Goal: Task Accomplishment & Management: Manage account settings

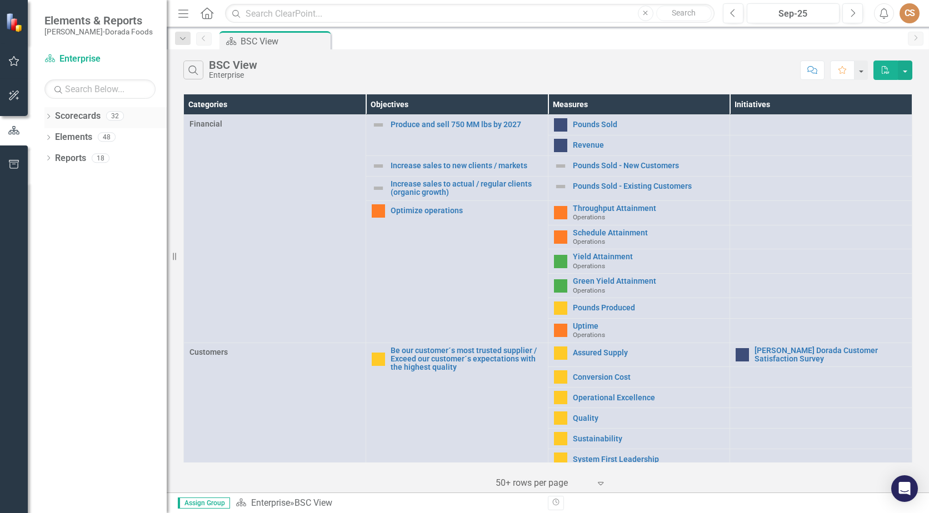
click at [50, 110] on div "Dropdown Scorecards 32" at bounding box center [105, 117] width 122 height 21
click at [49, 118] on icon "Dropdown" at bounding box center [48, 117] width 8 height 6
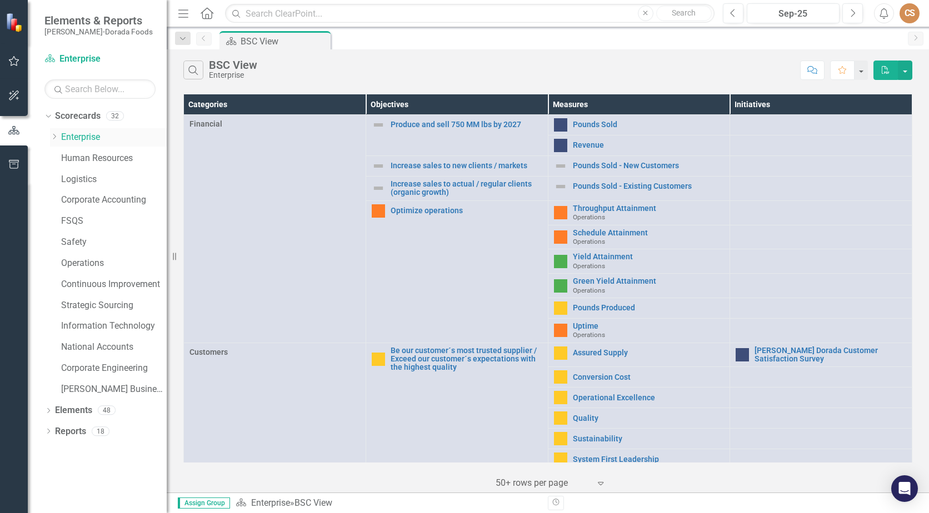
click at [58, 139] on icon "Dropdown" at bounding box center [54, 136] width 8 height 7
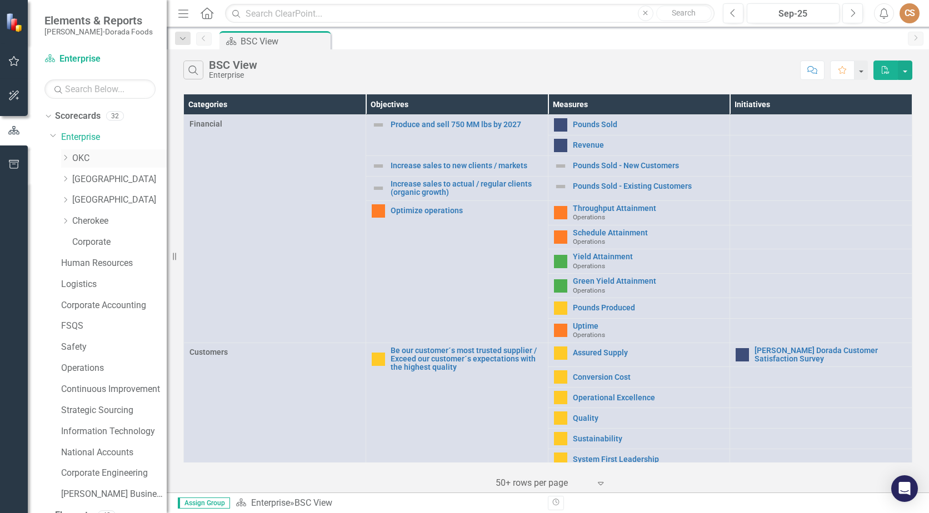
click at [74, 159] on link "OKC" at bounding box center [119, 158] width 94 height 13
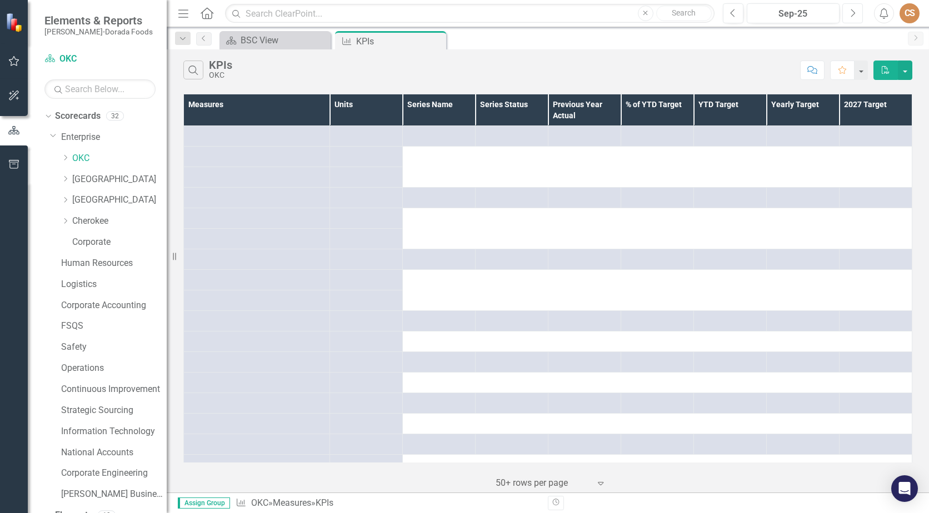
click at [850, 10] on icon "Next" at bounding box center [852, 13] width 6 height 10
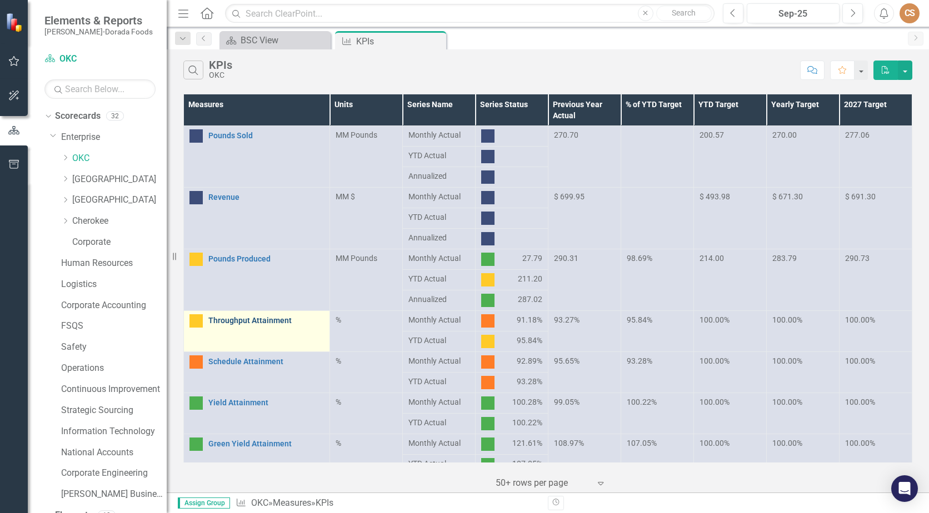
click at [252, 319] on link "Throughput Attainment" at bounding box center [266, 321] width 116 height 8
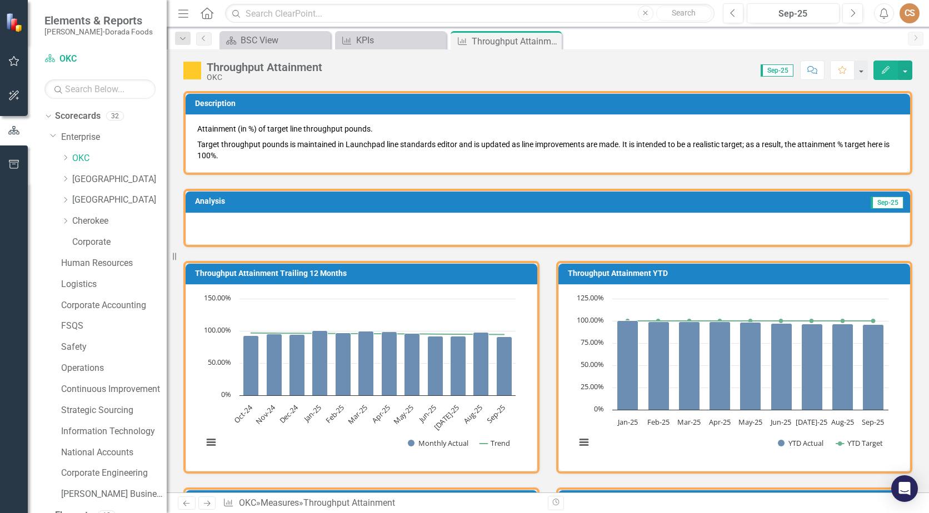
click at [883, 69] on icon "Edit" at bounding box center [885, 70] width 10 height 8
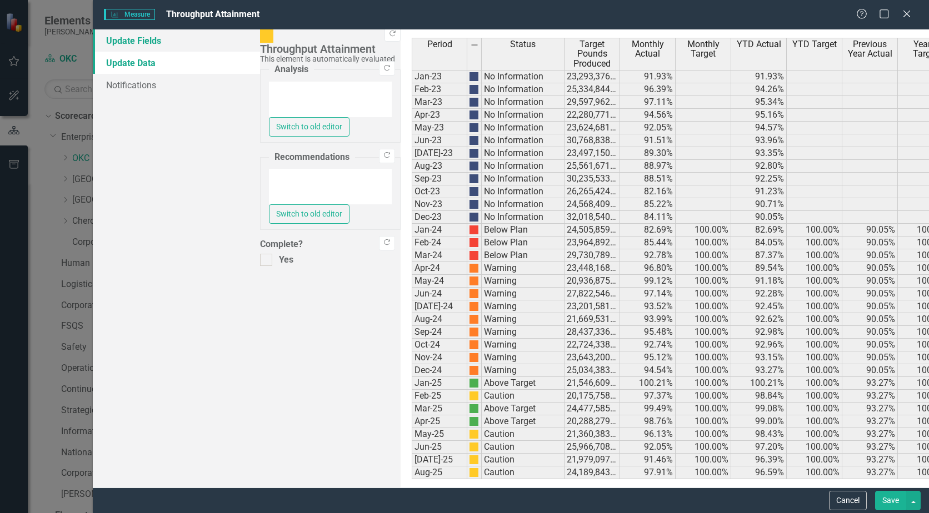
click at [169, 49] on link "Update Fields" at bounding box center [176, 40] width 167 height 22
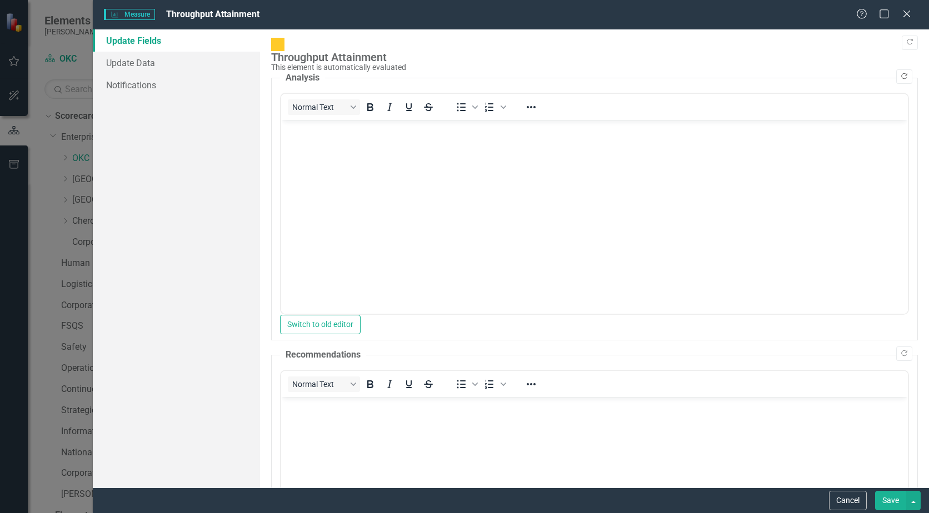
click at [900, 73] on icon "Copy Forward" at bounding box center [904, 76] width 8 height 7
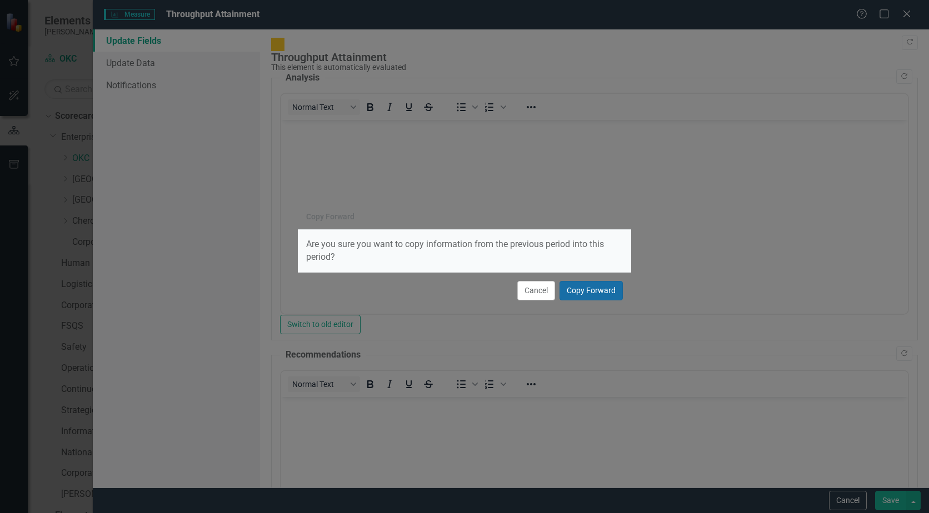
click at [589, 290] on button "Copy Forward" at bounding box center [590, 290] width 63 height 19
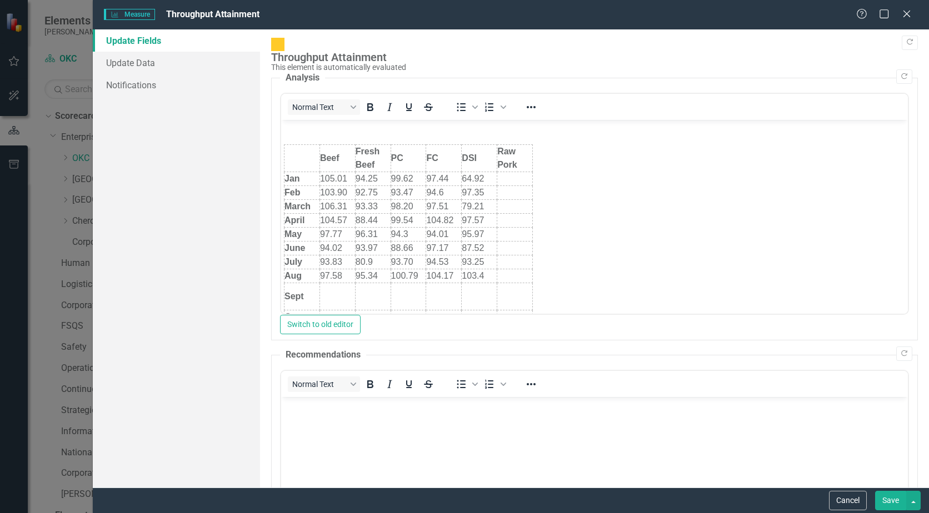
scroll to position [113, 0]
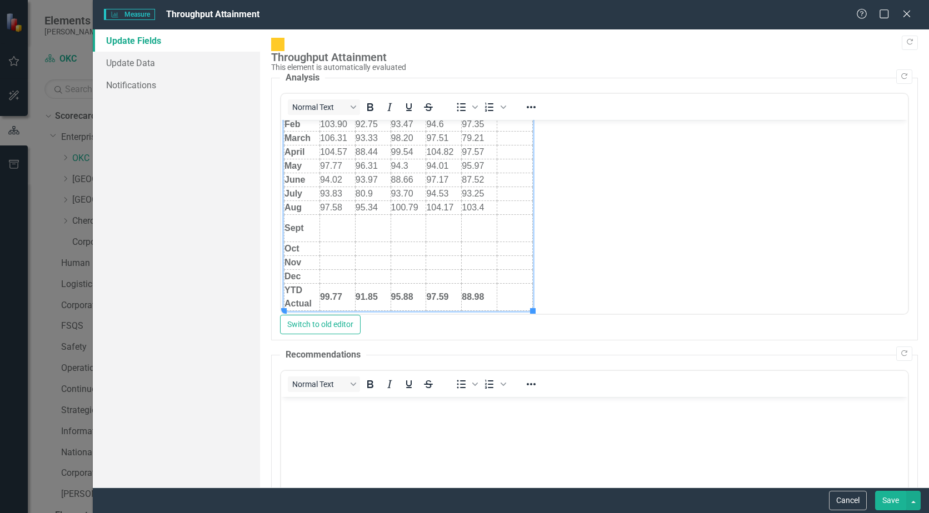
click at [325, 232] on td "Rich Text Area. Press ALT-0 for help." at bounding box center [337, 228] width 36 height 27
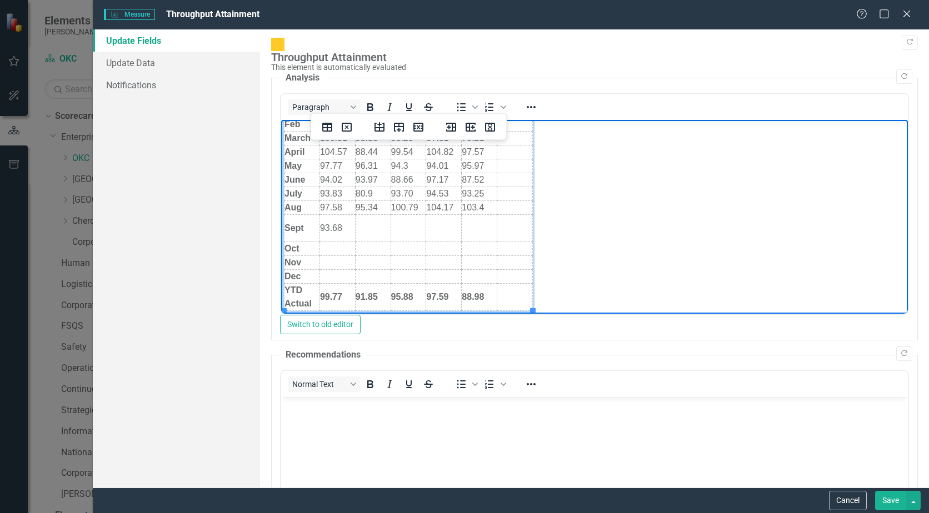
click at [343, 294] on td "99.77" at bounding box center [337, 297] width 36 height 27
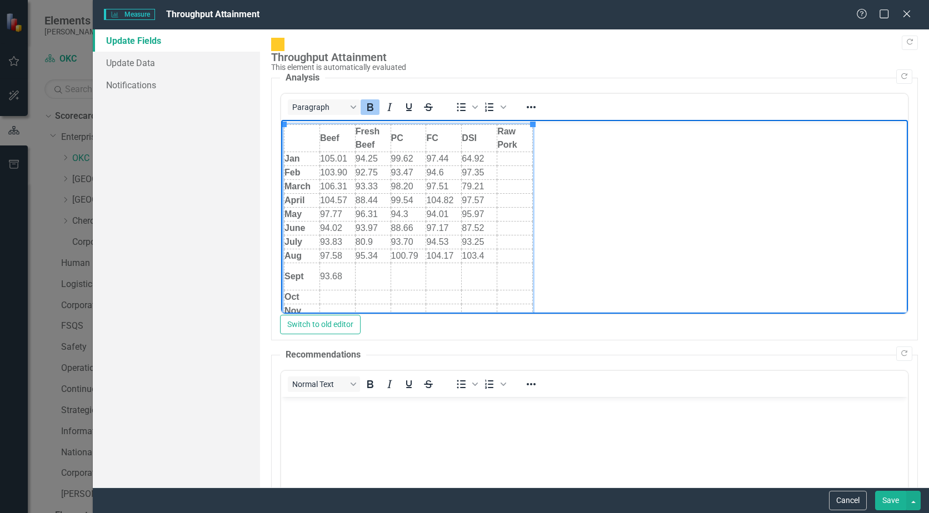
scroll to position [167, 0]
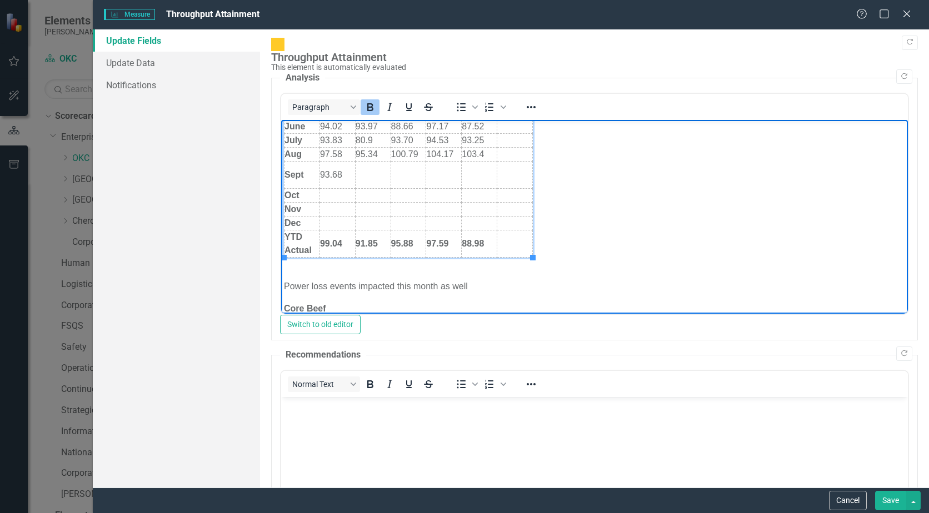
click at [372, 173] on td "Rich Text Area. Press ALT-0 for help." at bounding box center [373, 175] width 36 height 27
click at [380, 241] on td "91.85" at bounding box center [373, 243] width 36 height 27
click at [407, 176] on td "Rich Text Area. Press ALT-0 for help." at bounding box center [408, 175] width 36 height 27
click at [413, 242] on strong "95.88" at bounding box center [402, 243] width 22 height 9
click at [442, 176] on td "Rich Text Area. Press ALT-0 for help." at bounding box center [444, 175] width 36 height 27
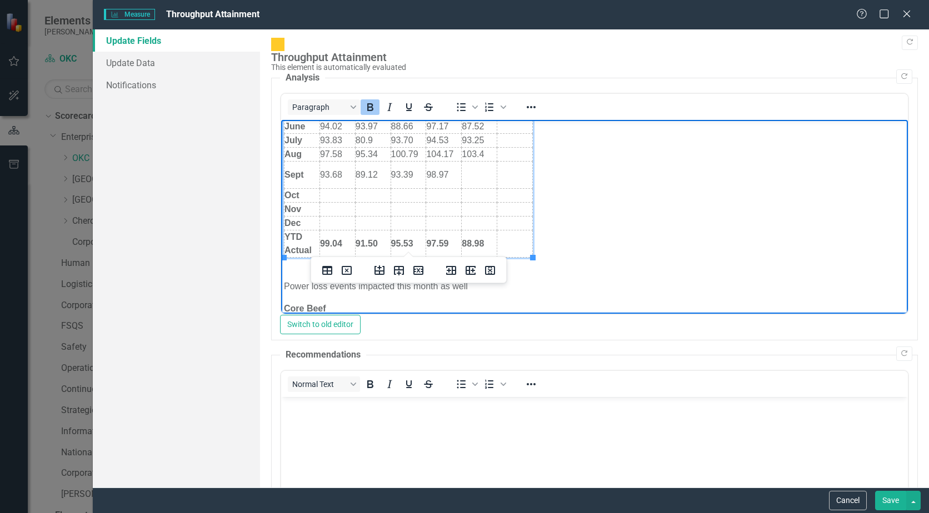
click at [451, 242] on td "97.59" at bounding box center [444, 243] width 36 height 27
click at [474, 169] on td "Rich Text Area. Press ALT-0 for help." at bounding box center [480, 175] width 36 height 27
click at [484, 244] on td "88.98" at bounding box center [480, 243] width 36 height 27
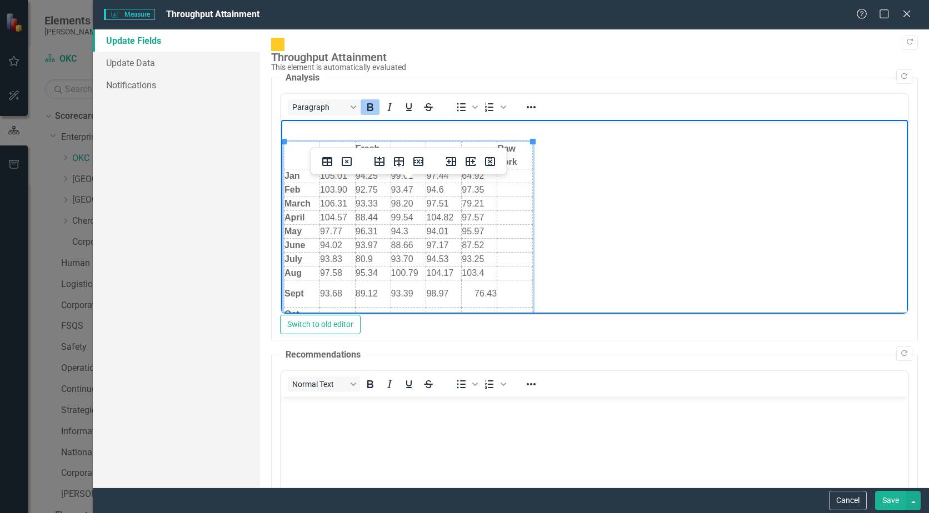
scroll to position [111, 0]
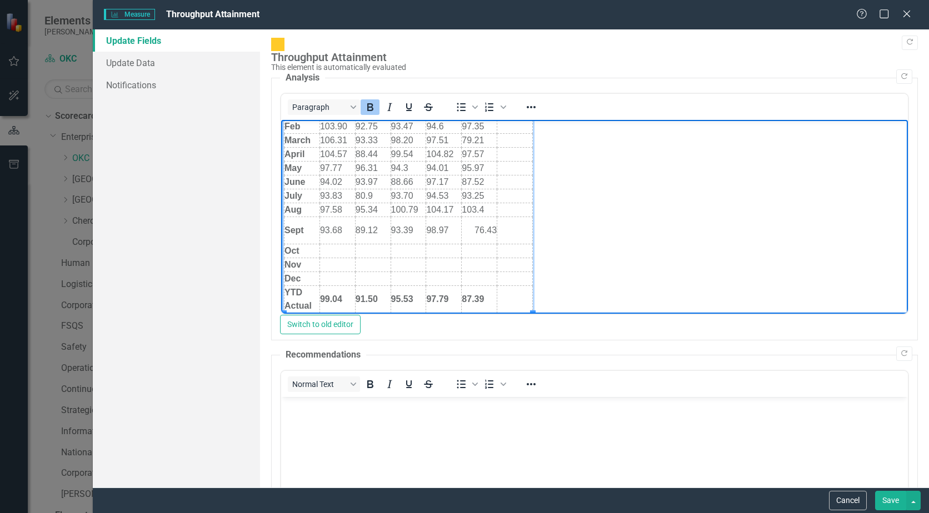
click at [514, 209] on td "Rich Text Area. Press ALT-0 for help." at bounding box center [515, 210] width 36 height 14
click at [522, 226] on td "Rich Text Area. Press ALT-0 for help." at bounding box center [515, 230] width 36 height 27
click at [503, 296] on td "Rich Text Area. Press ALT-0 for help." at bounding box center [515, 299] width 36 height 27
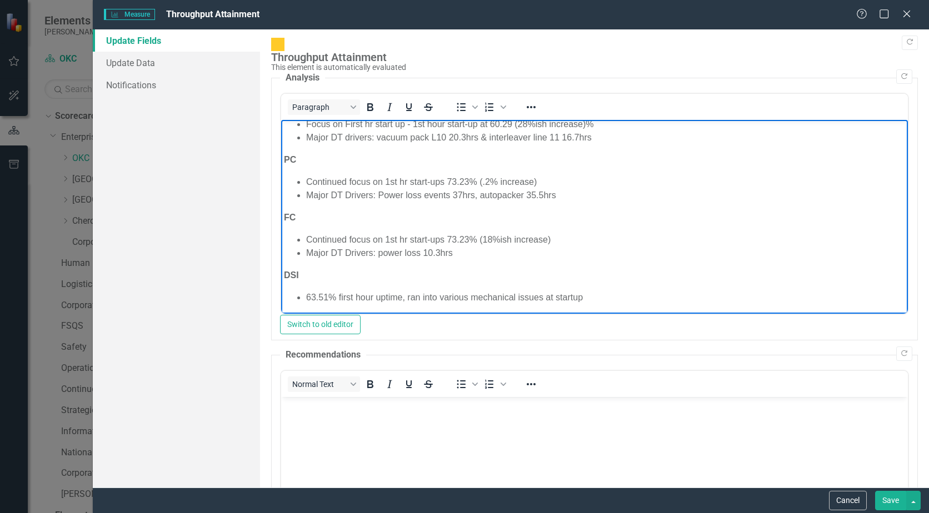
scroll to position [278, 0]
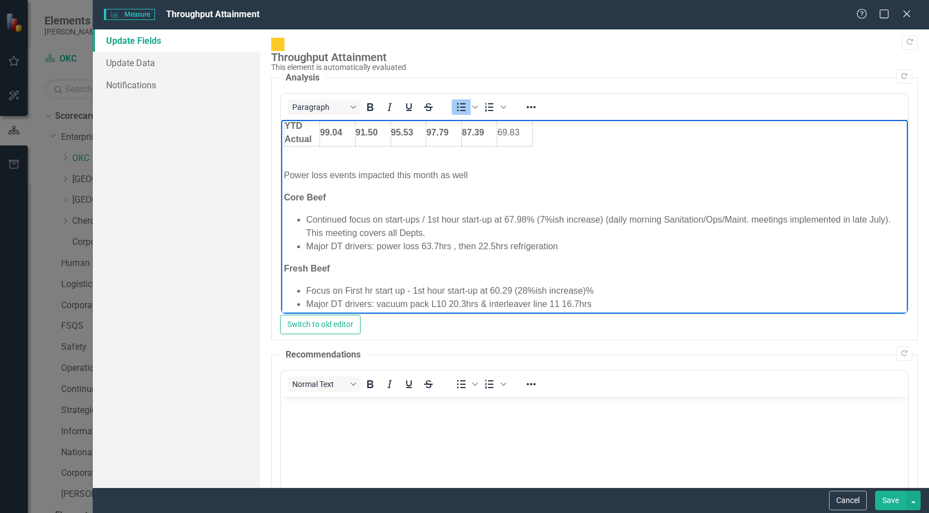
drag, startPoint x: 413, startPoint y: 231, endPoint x: 504, endPoint y: 214, distance: 92.2
click at [504, 214] on li "Continued focus on start-ups / 1st hour start-up at 67.98% (7%ish increase) (da…" at bounding box center [605, 226] width 599 height 27
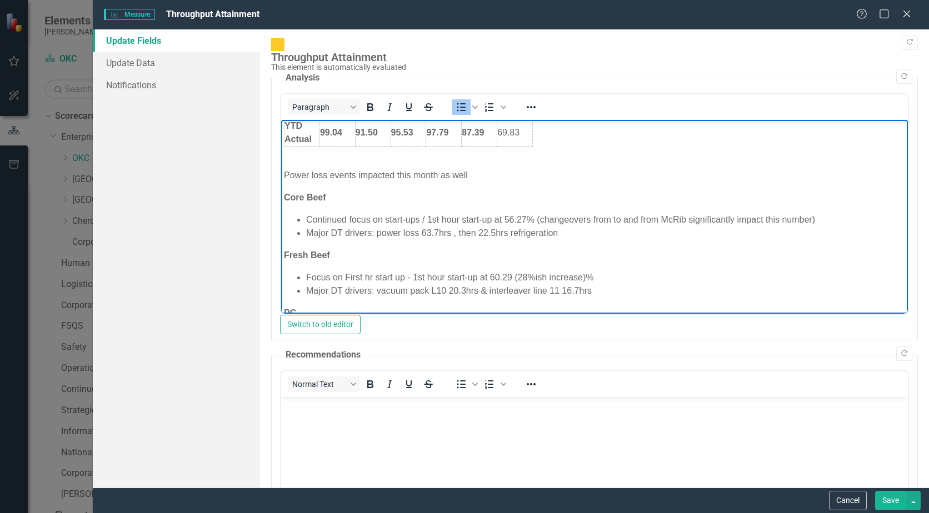
click at [512, 275] on li "Focus on First hr start up - 1st hour start-up at 60.29 (28%ish increase)%" at bounding box center [605, 277] width 599 height 13
drag, startPoint x: 564, startPoint y: 232, endPoint x: 378, endPoint y: 233, distance: 186.6
click at [378, 233] on li "Major DT drivers: power loss 63.7hrs , then 22.5hrs refrigeration" at bounding box center [605, 233] width 599 height 13
drag, startPoint x: 378, startPoint y: 232, endPoint x: 518, endPoint y: 240, distance: 139.7
click at [518, 240] on body "Beef Fresh Beef PC FC DSI Raw Pork Jan 105.01 94.25 99.62 97.44 64.92 Feb 103.9…" at bounding box center [594, 155] width 626 height 627
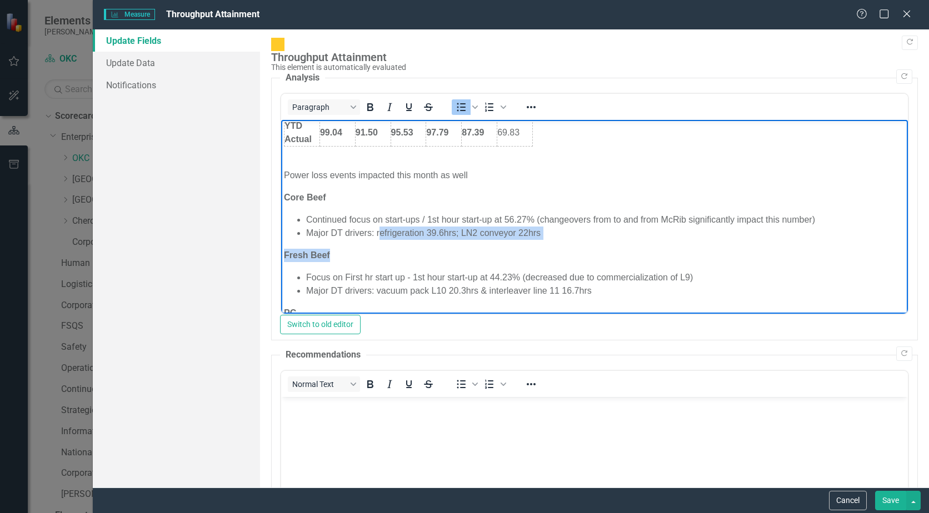
click at [385, 237] on li "Major DT drivers: refrigeration 39.6hrs; LN2 conveyor 22hrs" at bounding box center [605, 233] width 599 height 13
drag, startPoint x: 375, startPoint y: 232, endPoint x: 542, endPoint y: 234, distance: 166.6
click at [542, 234] on li "Major DT drivers: refrigeration 39.6hrs; LN2 conveyor 22hrs" at bounding box center [605, 233] width 599 height 13
copy li "refrigeration 39.6hrs; LN2 conveyor 22hrs"
click at [408, 278] on li "Focus on First hr start up - 1st hour start-up at 44.23% (decreased due to comm…" at bounding box center [605, 277] width 599 height 13
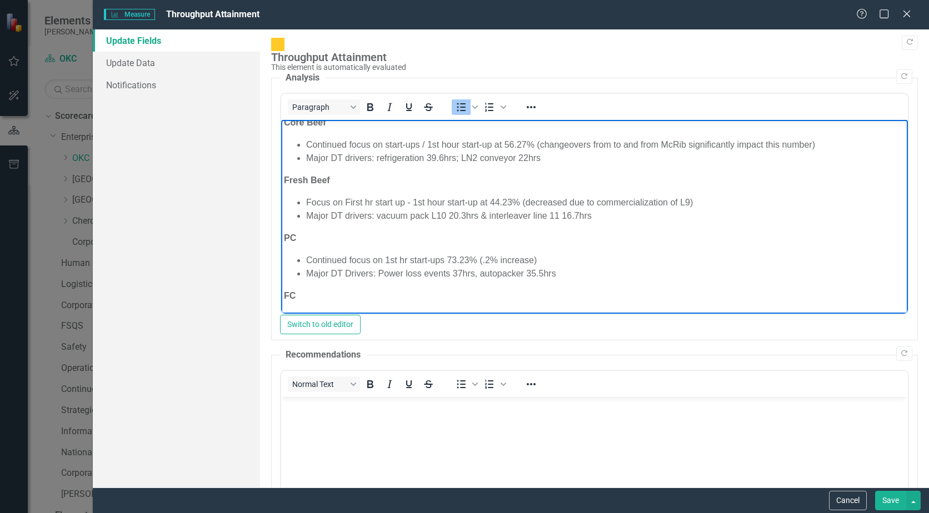
scroll to position [333, 0]
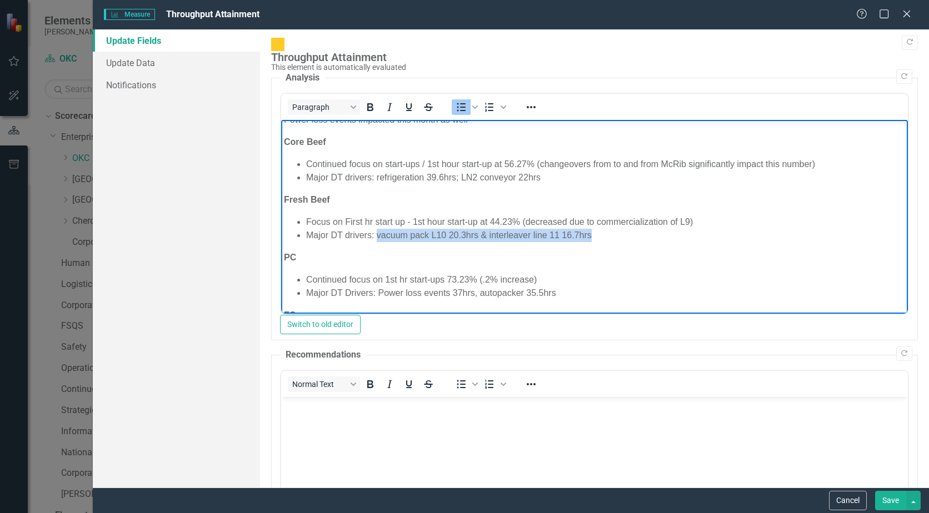
drag, startPoint x: 594, startPoint y: 234, endPoint x: 376, endPoint y: 233, distance: 218.3
click at [376, 233] on li "Major DT drivers: vacuum pack L10 20.3hrs & interleaver line 11 16.7hrs" at bounding box center [605, 235] width 599 height 13
drag, startPoint x: 376, startPoint y: 235, endPoint x: 571, endPoint y: 237, distance: 195.0
click at [571, 237] on li "Major DT drivers: L11 vacuum pack 22.5; L10 vacuum pack 18.6hrs" at bounding box center [605, 235] width 599 height 13
copy li "L11 vacuum pack 22.5; L10 vacuum pack 18.6hrs"
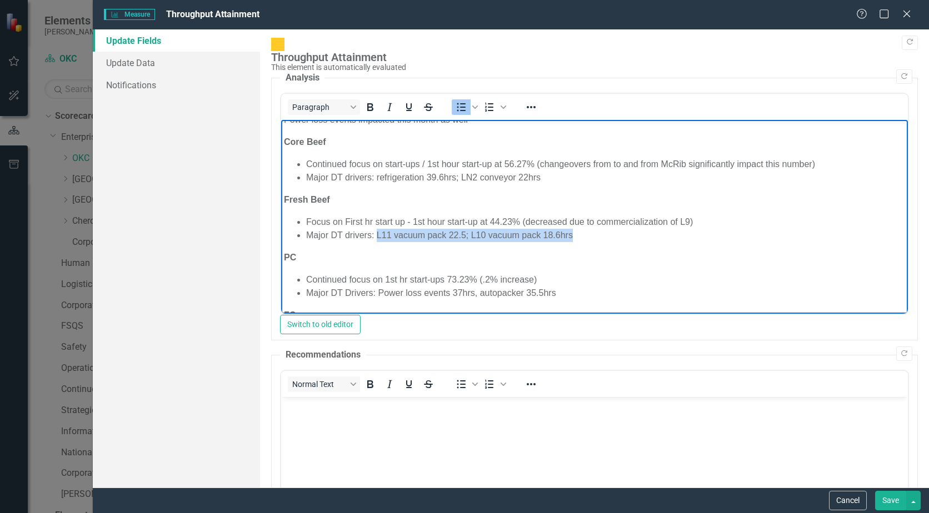
click at [538, 280] on li "Continued focus on 1st hr start-ups 73.23% (.2% increase)" at bounding box center [605, 279] width 599 height 13
click at [473, 278] on li "Continued focus on 1st hr start-ups 73.23% (.2% increase)" at bounding box center [605, 279] width 599 height 13
drag, startPoint x: 553, startPoint y: 274, endPoint x: 482, endPoint y: 278, distance: 71.7
click at [482, 278] on li "Continued focus on 1st hr start-ups 58.32% (.2% increase)" at bounding box center [605, 279] width 599 height 13
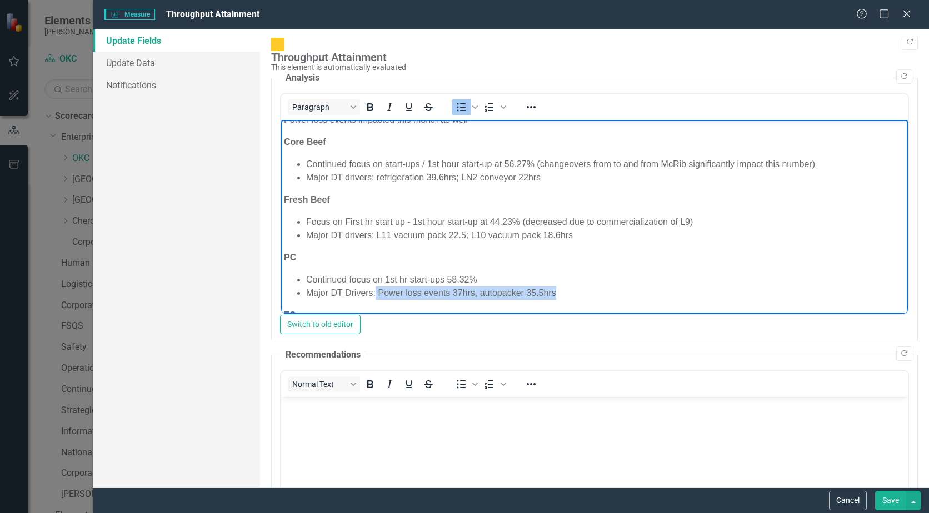
drag, startPoint x: 567, startPoint y: 292, endPoint x: 375, endPoint y: 294, distance: 191.1
click at [375, 294] on li "Major DT Drivers: Power loss events 37hrs, autopacker 35.5hrs" at bounding box center [605, 293] width 599 height 13
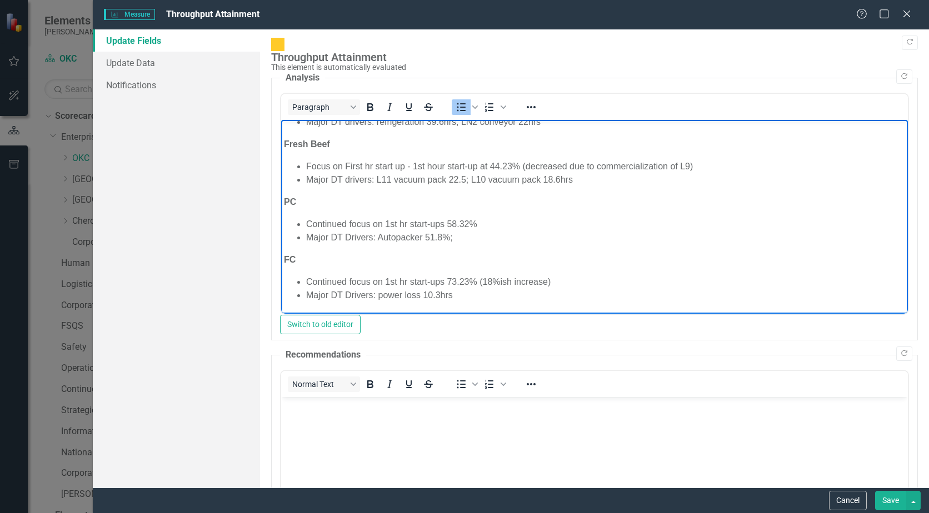
scroll to position [433, 0]
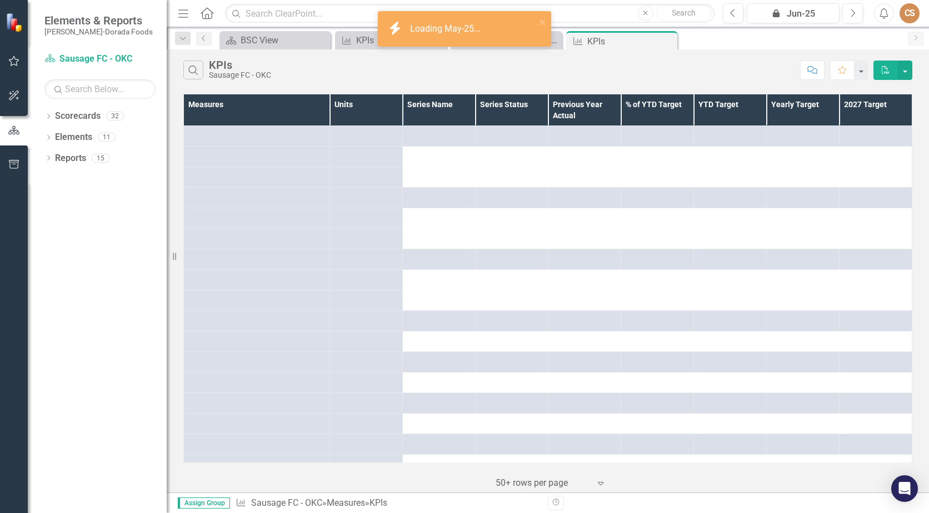
click at [854, 8] on icon "Next" at bounding box center [852, 13] width 6 height 10
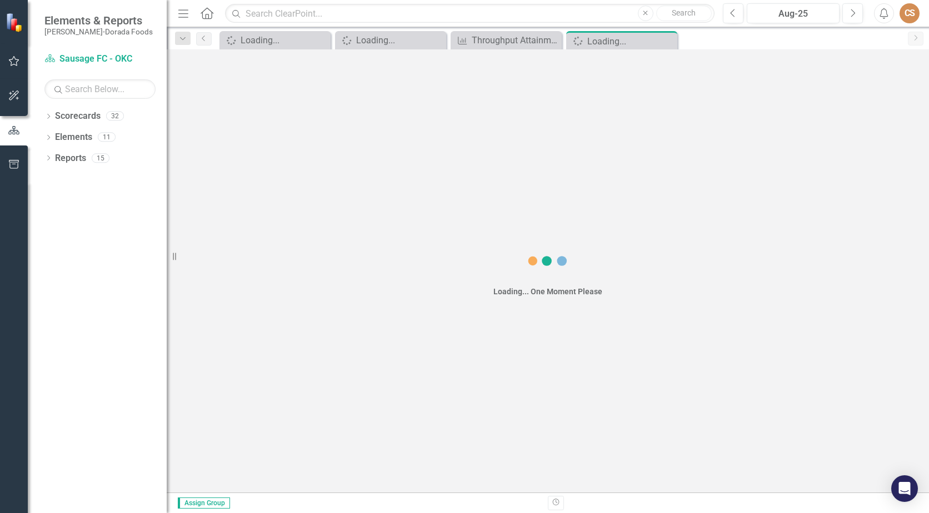
click at [854, 8] on icon "Next" at bounding box center [852, 13] width 6 height 10
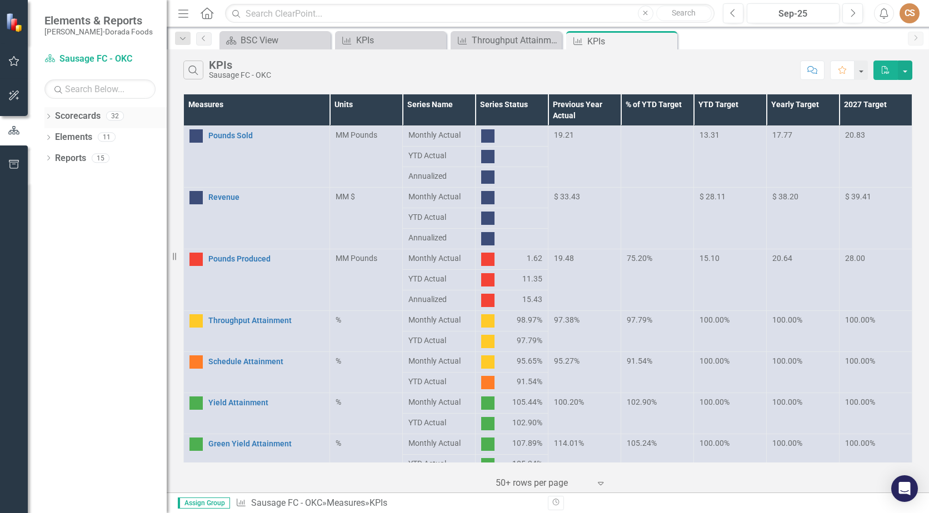
click at [48, 116] on icon "Dropdown" at bounding box center [48, 117] width 8 height 6
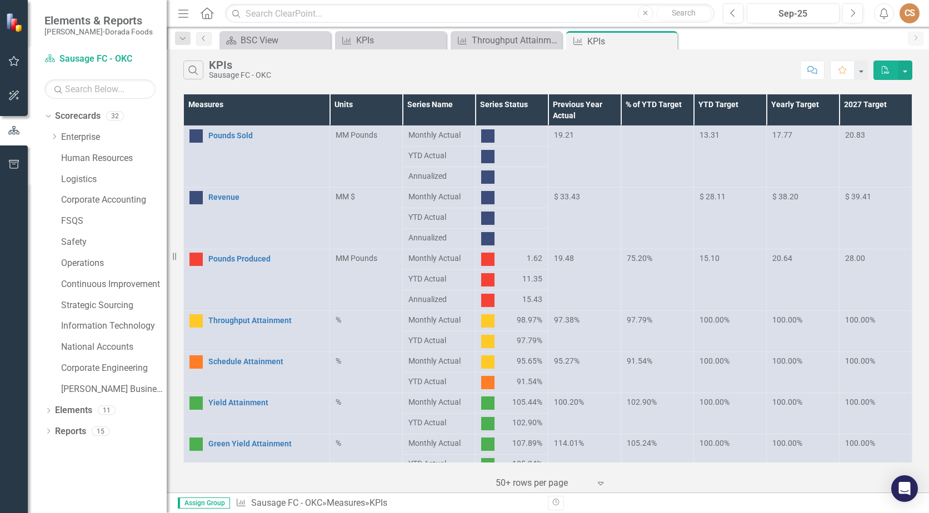
drag, startPoint x: 668, startPoint y: 41, endPoint x: 611, endPoint y: 33, distance: 57.2
click at [0, 0] on icon "Close" at bounding box center [0, 0] width 0 height 0
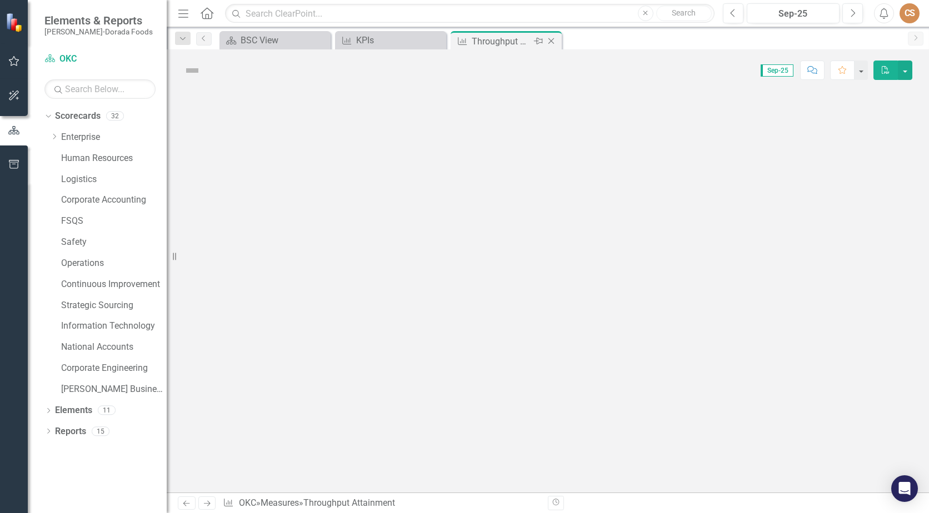
click at [554, 38] on icon "Close" at bounding box center [550, 41] width 11 height 9
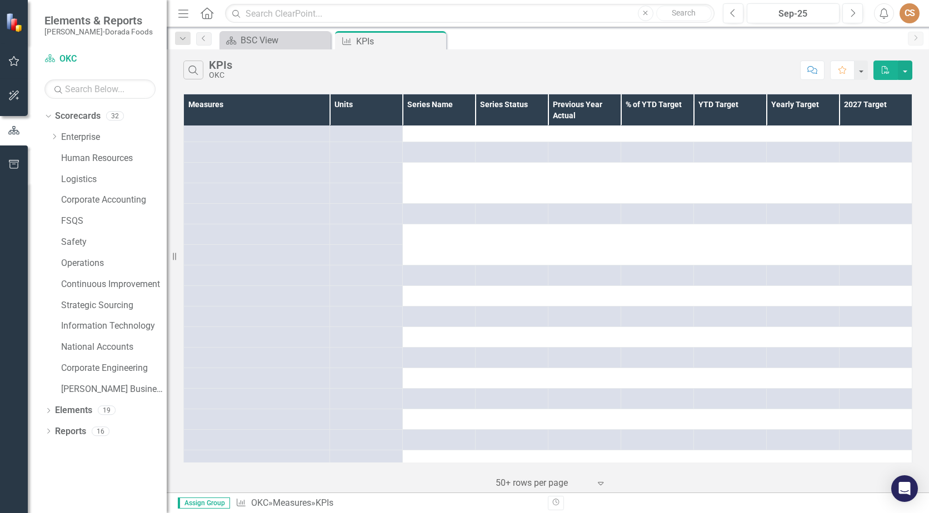
scroll to position [56, 0]
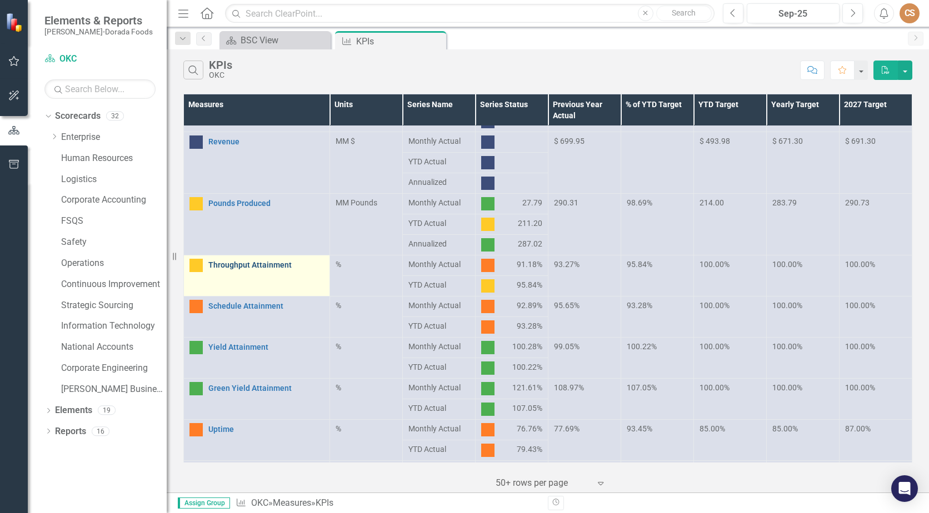
click at [260, 266] on link "Throughput Attainment" at bounding box center [266, 265] width 116 height 8
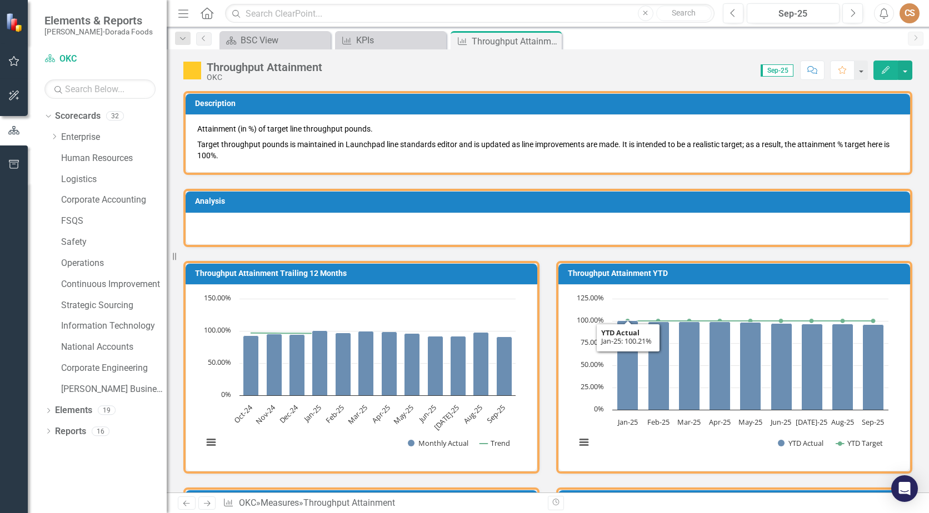
scroll to position [333, 0]
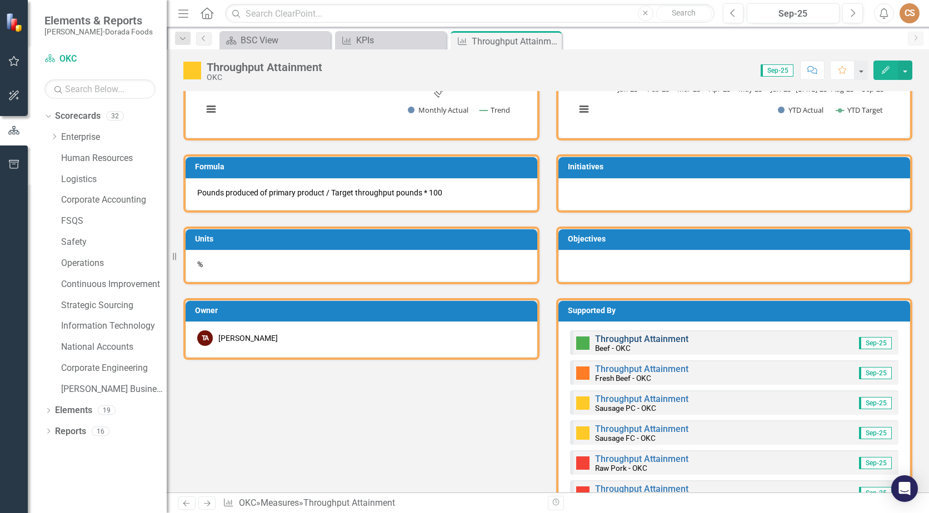
click at [651, 342] on link "Throughput Attainment" at bounding box center [641, 339] width 93 height 11
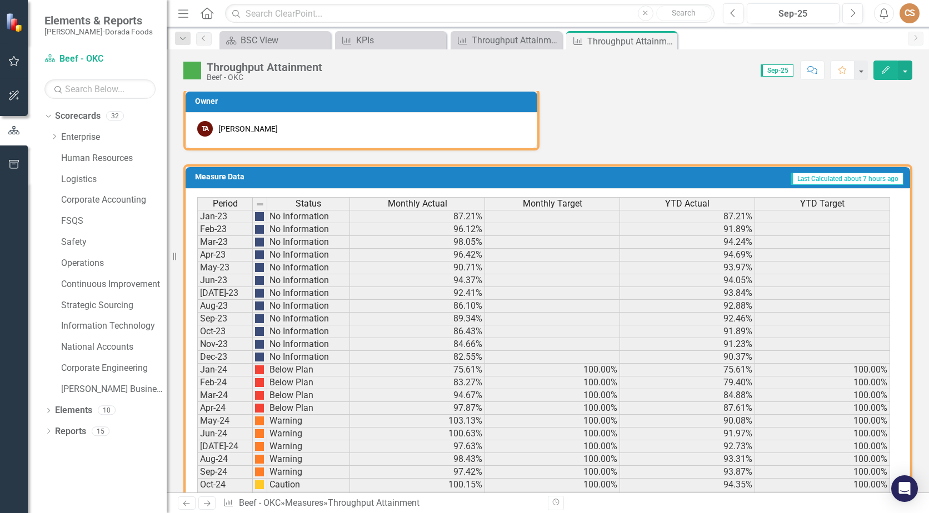
scroll to position [713, 0]
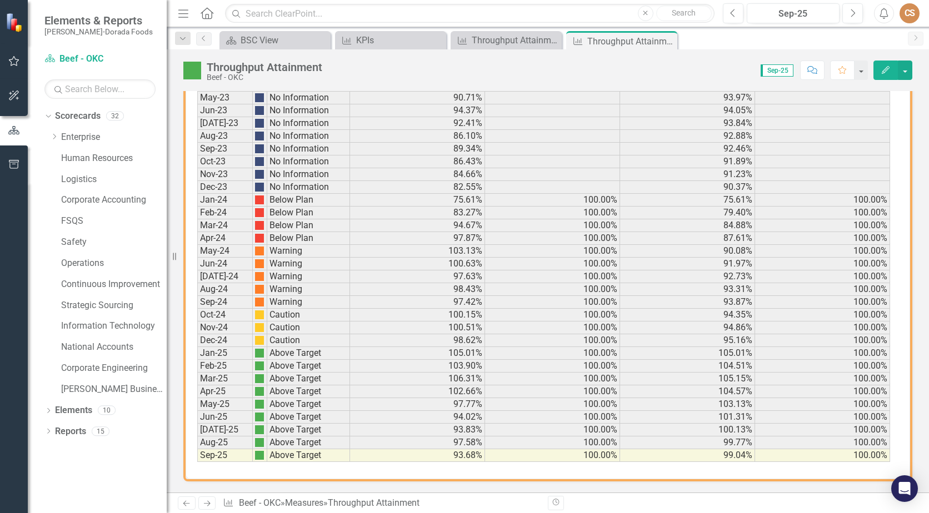
drag, startPoint x: 668, startPoint y: 37, endPoint x: 558, endPoint y: 121, distance: 138.3
click at [0, 0] on icon "Close" at bounding box center [0, 0] width 0 height 0
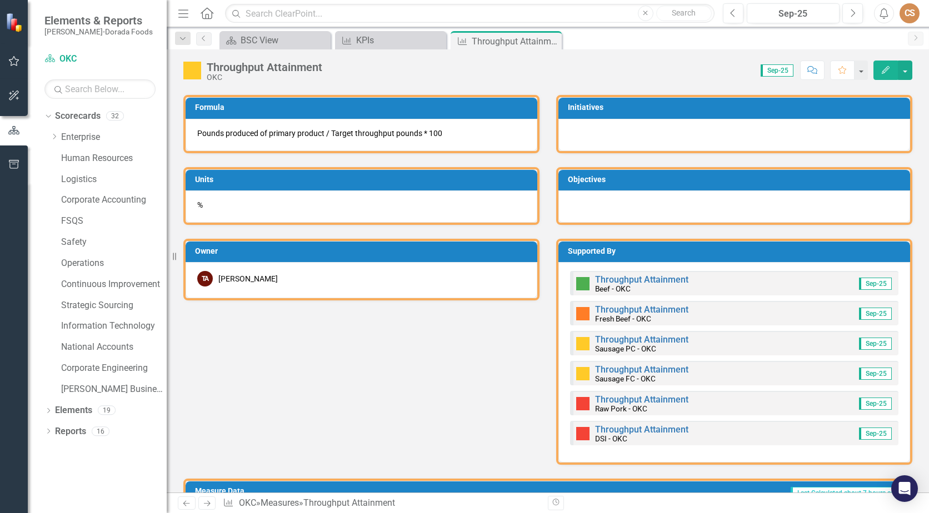
scroll to position [500, 0]
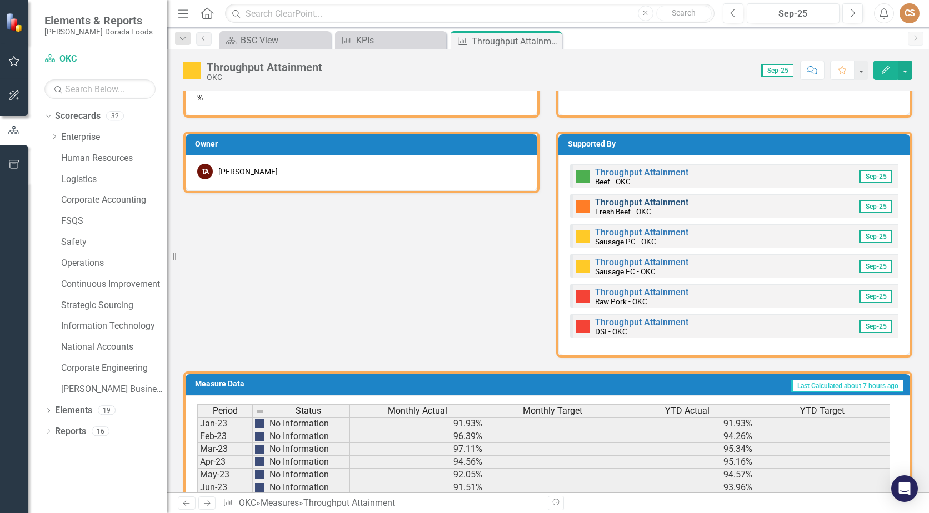
click at [641, 201] on link "Throughput Attainment" at bounding box center [641, 202] width 93 height 11
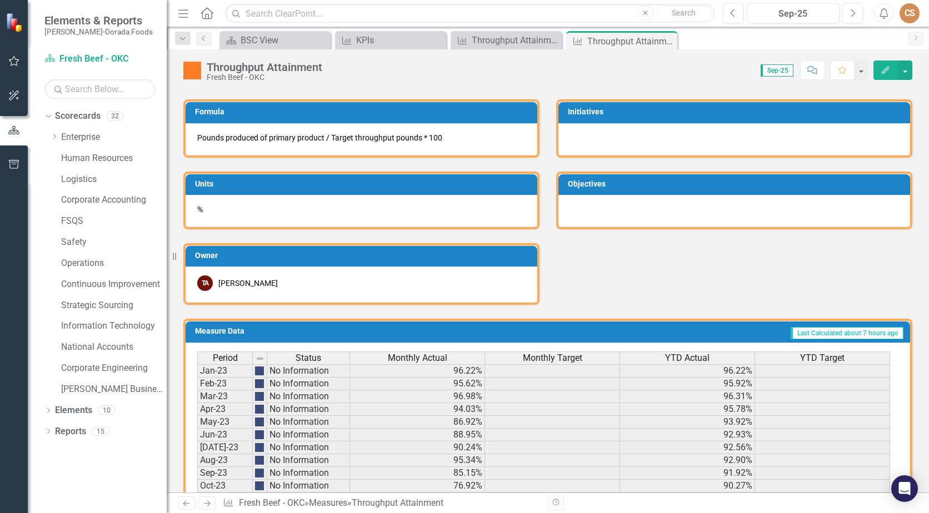
scroll to position [713, 0]
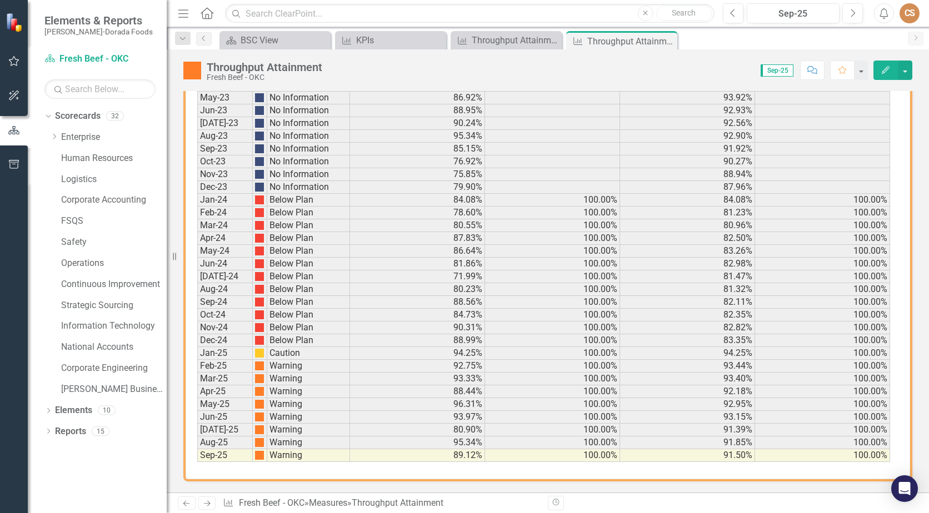
drag, startPoint x: 670, startPoint y: 39, endPoint x: 517, endPoint y: 81, distance: 158.9
click at [0, 0] on icon "Close" at bounding box center [0, 0] width 0 height 0
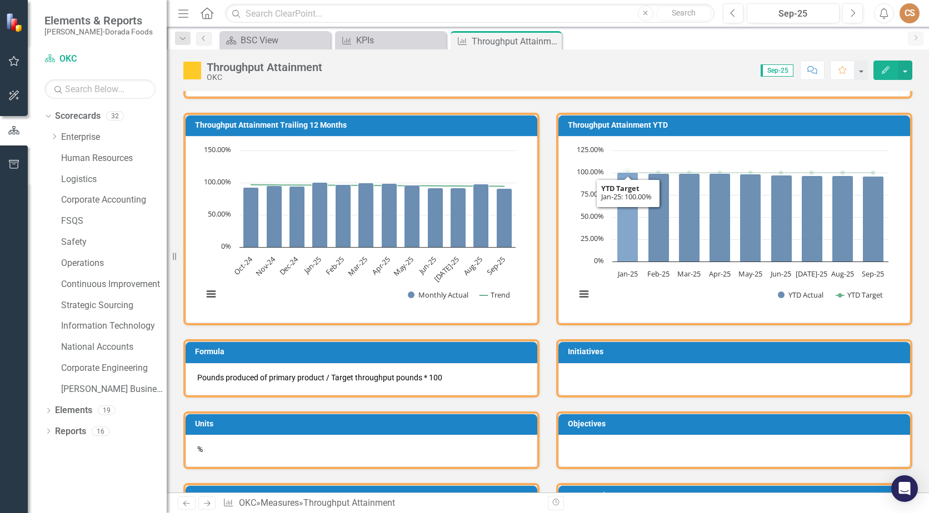
scroll to position [333, 0]
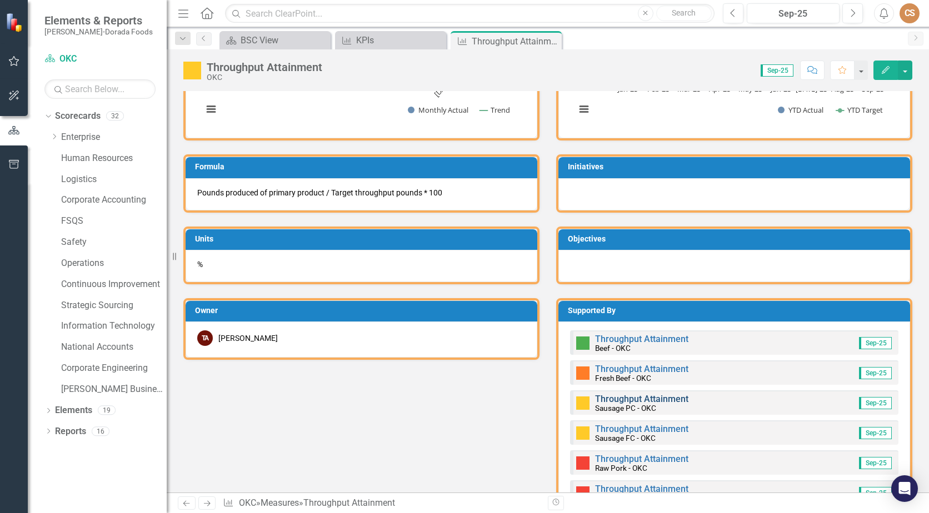
click at [614, 399] on link "Throughput Attainment" at bounding box center [641, 399] width 93 height 11
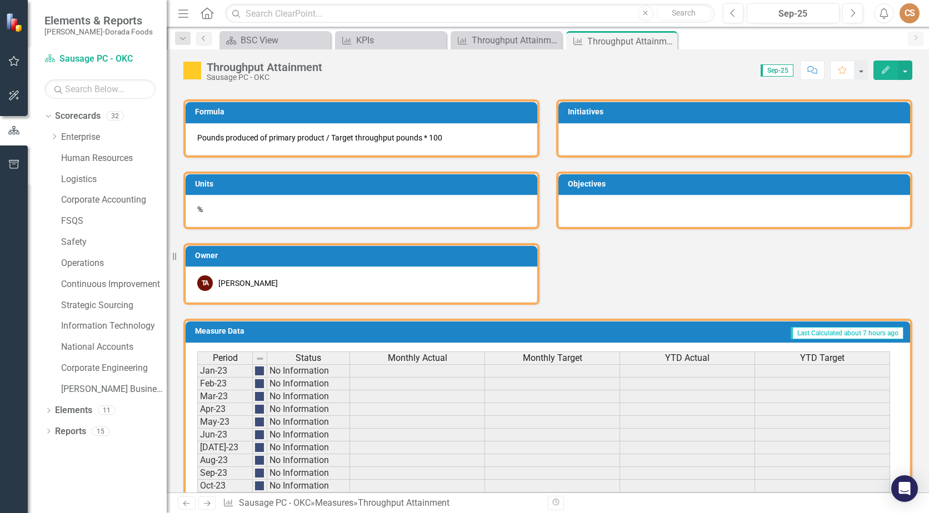
scroll to position [713, 0]
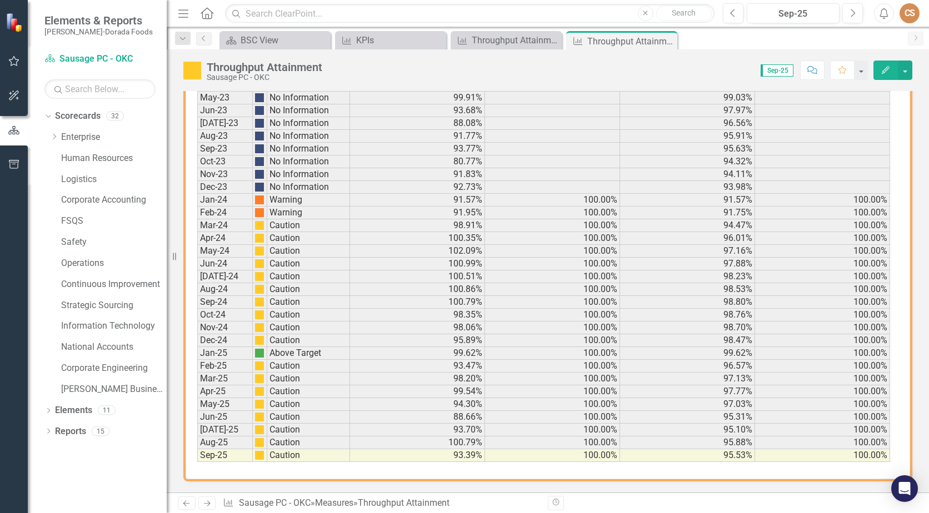
click at [0, 0] on icon "Close" at bounding box center [0, 0] width 0 height 0
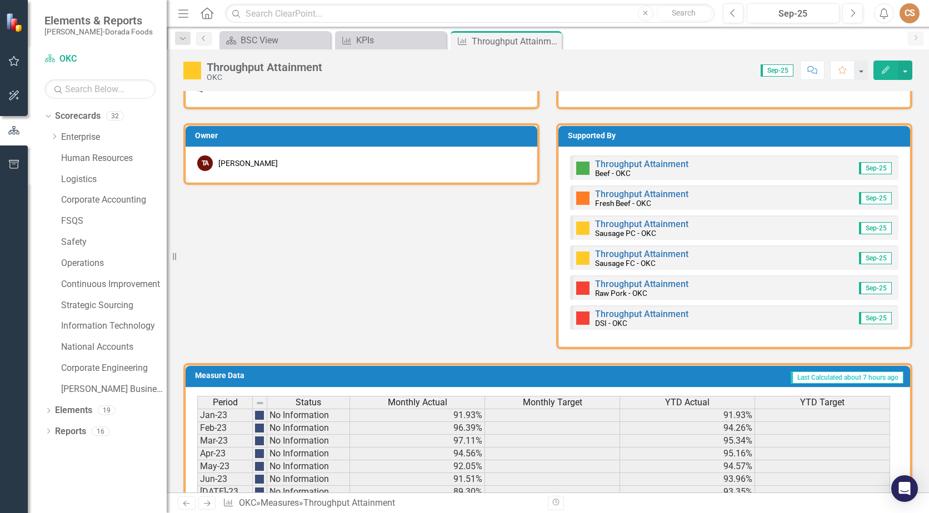
scroll to position [500, 0]
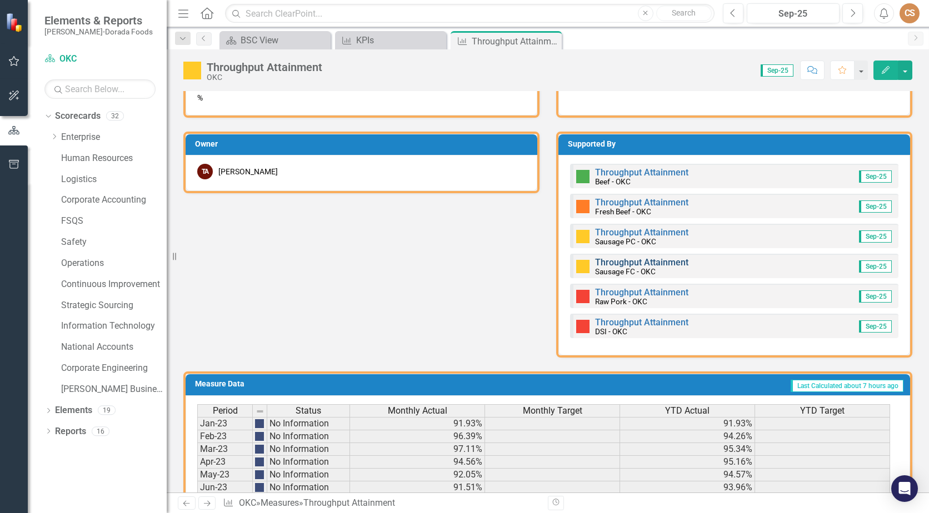
click at [624, 260] on link "Throughput Attainment" at bounding box center [641, 262] width 93 height 11
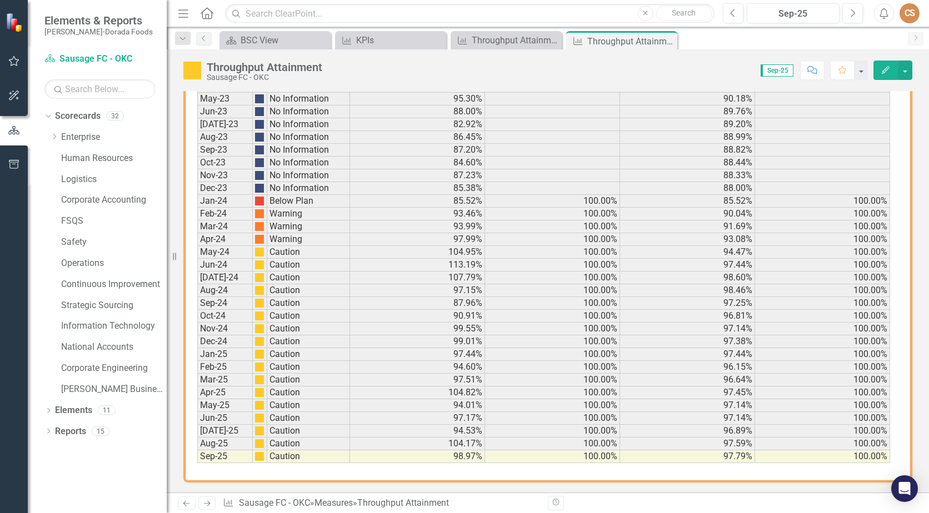
scroll to position [713, 0]
click at [666, 41] on icon "Close" at bounding box center [666, 41] width 11 height 9
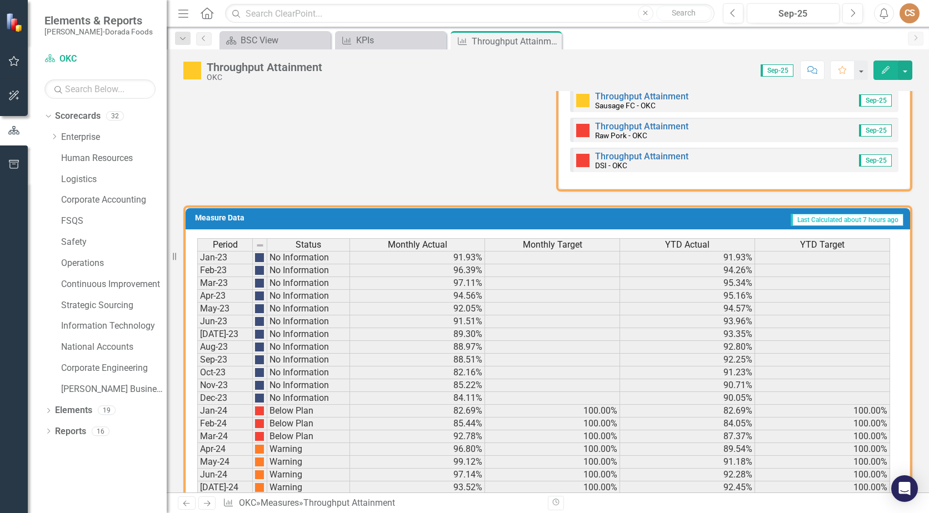
scroll to position [555, 0]
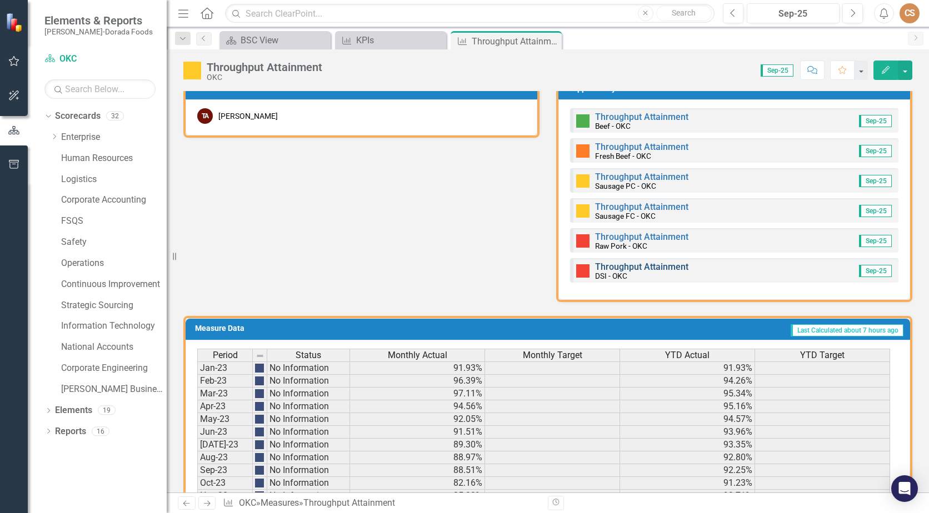
click at [636, 264] on link "Throughput Attainment" at bounding box center [641, 267] width 93 height 11
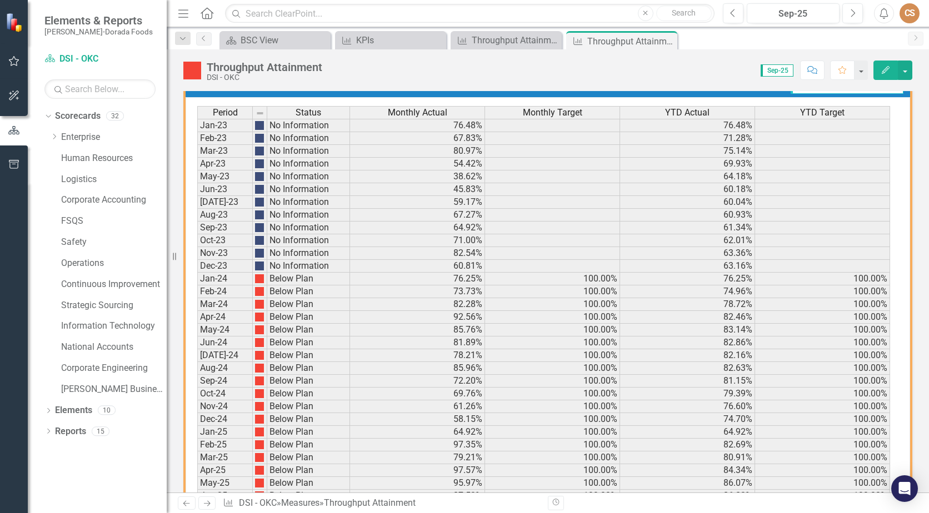
scroll to position [713, 0]
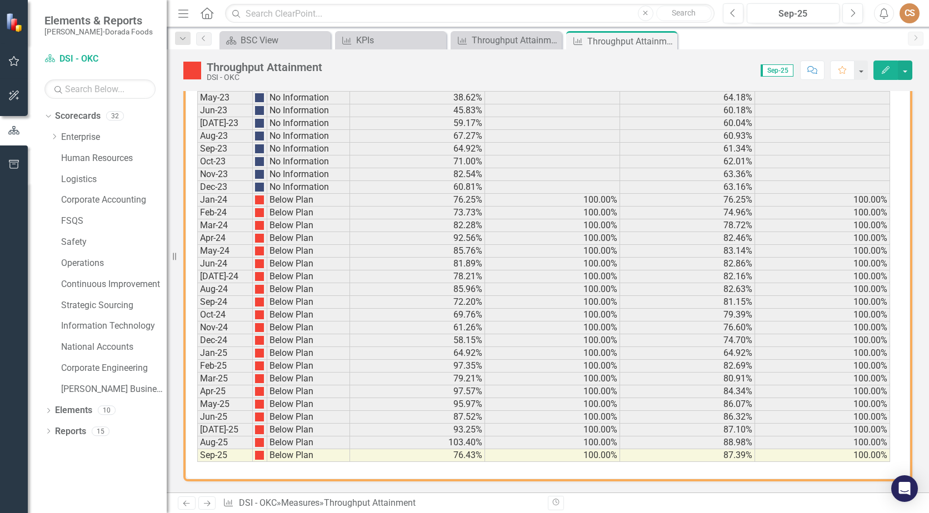
drag, startPoint x: 668, startPoint y: 38, endPoint x: 661, endPoint y: 87, distance: 48.9
click at [0, 0] on icon "Close" at bounding box center [0, 0] width 0 height 0
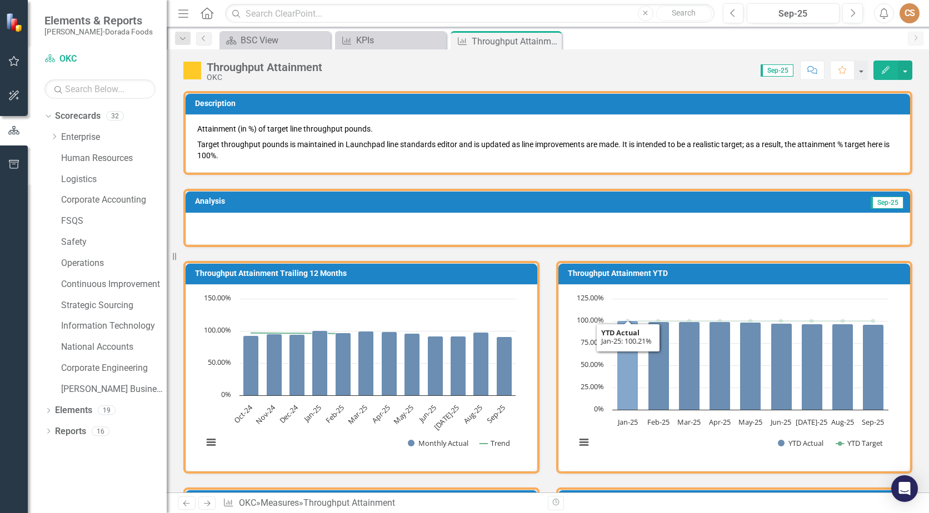
scroll to position [389, 0]
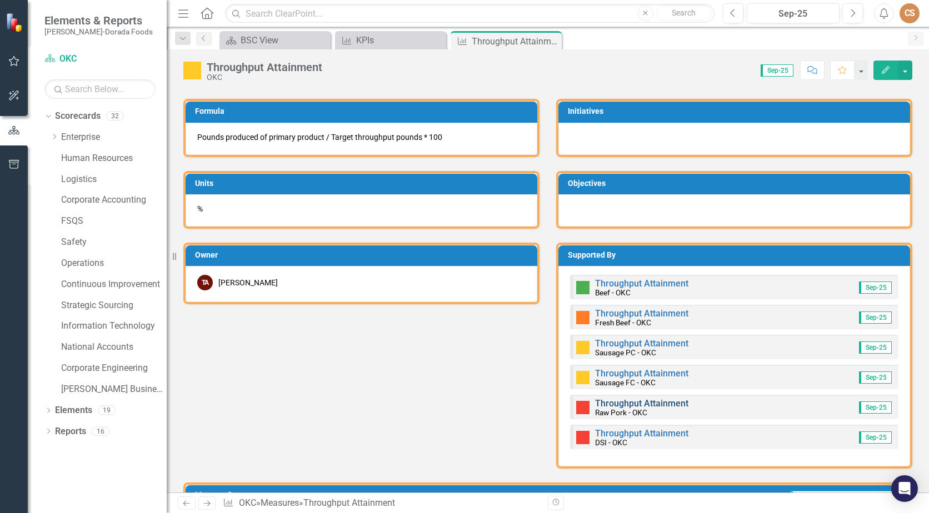
click at [646, 407] on link "Throughput Attainment" at bounding box center [641, 403] width 93 height 11
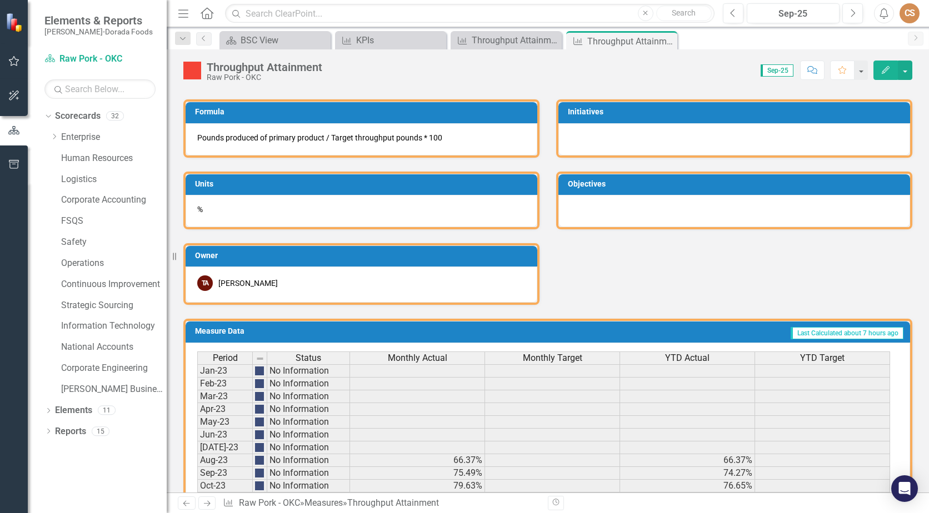
scroll to position [713, 0]
